Goal: Task Accomplishment & Management: Use online tool/utility

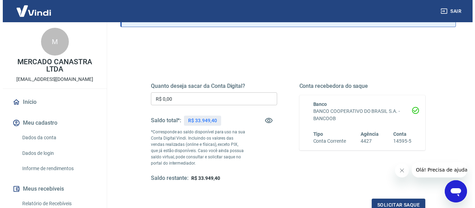
scroll to position [70, 0]
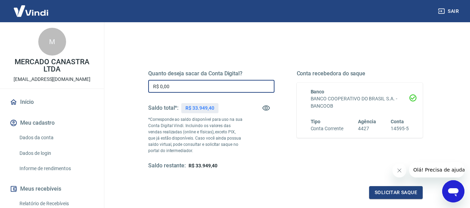
click at [192, 87] on input "R$ 0,00" at bounding box center [211, 86] width 126 height 13
type input "R$ 5.000,00"
click at [385, 194] on button "Solicitar saque" at bounding box center [396, 192] width 54 height 13
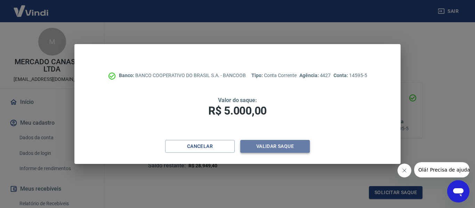
click at [267, 151] on button "Validar saque" at bounding box center [275, 146] width 70 height 13
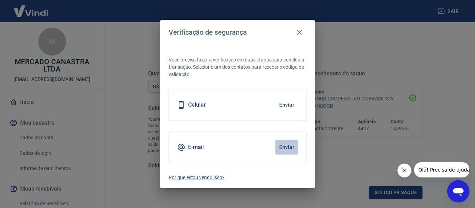
click at [285, 148] on button "Enviar" at bounding box center [286, 147] width 23 height 15
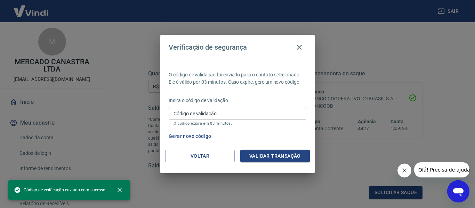
click at [240, 114] on input "Código de validação" at bounding box center [238, 113] width 138 height 13
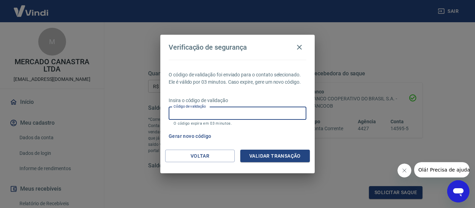
paste input "718985"
type input "718985"
click at [277, 157] on button "Validar transação" at bounding box center [275, 156] width 70 height 13
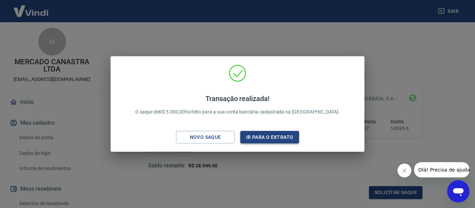
click at [282, 139] on button "Ir para o extrato" at bounding box center [269, 137] width 59 height 13
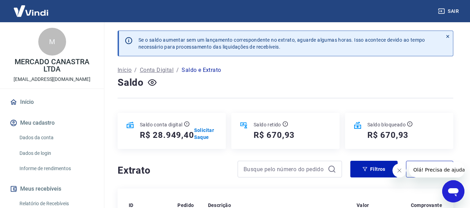
click at [459, 10] on button "Sair" at bounding box center [448, 11] width 25 height 13
